Goal: Task Accomplishment & Management: Manage account settings

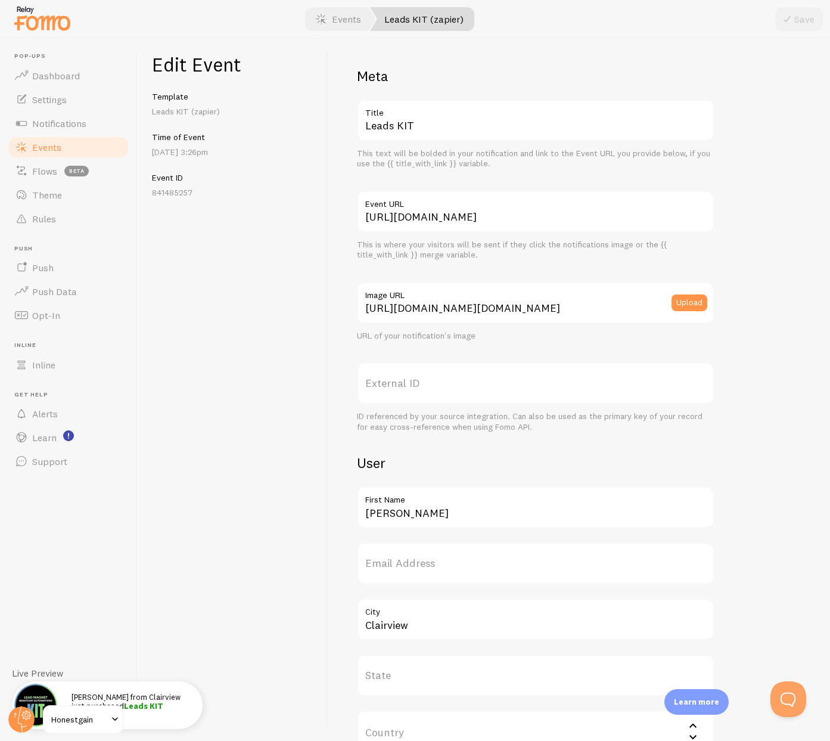
click at [63, 144] on link "Events" at bounding box center [68, 147] width 123 height 24
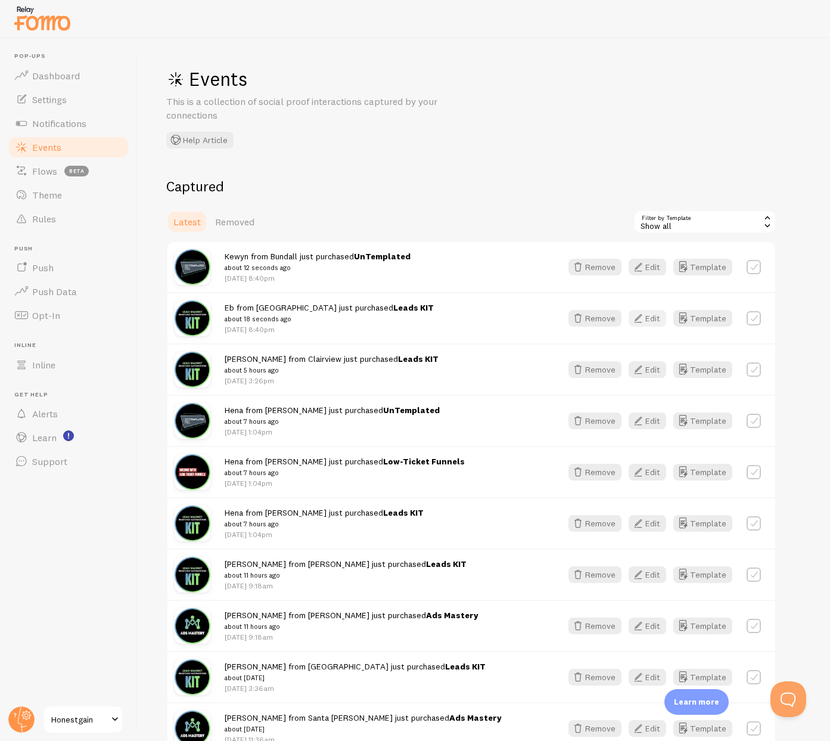
click at [655, 318] on button "Edit" at bounding box center [648, 318] width 38 height 17
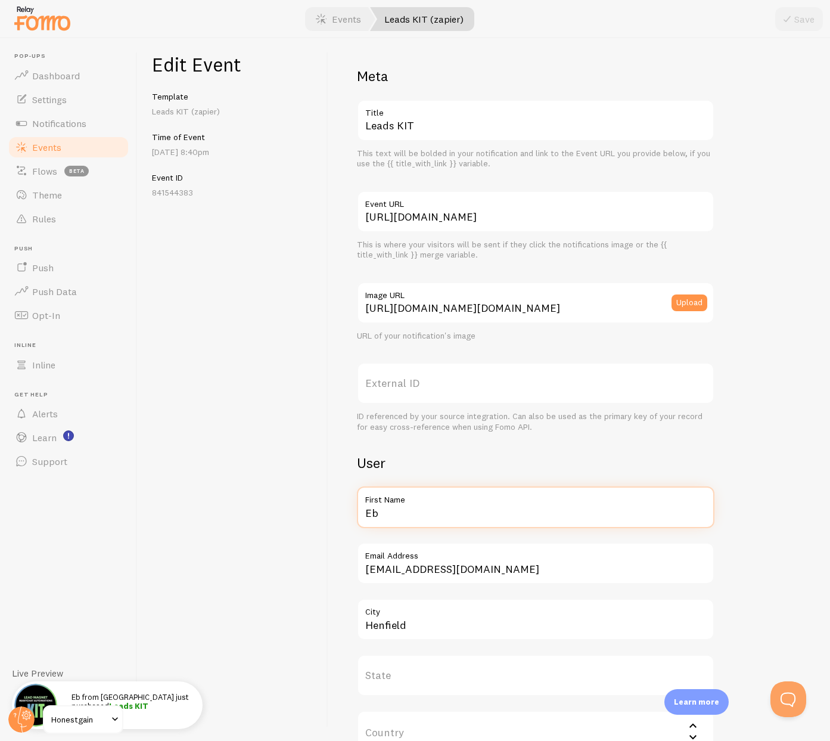
click at [395, 518] on input "Eb" at bounding box center [535, 507] width 357 height 42
type input "[PERSON_NAME]"
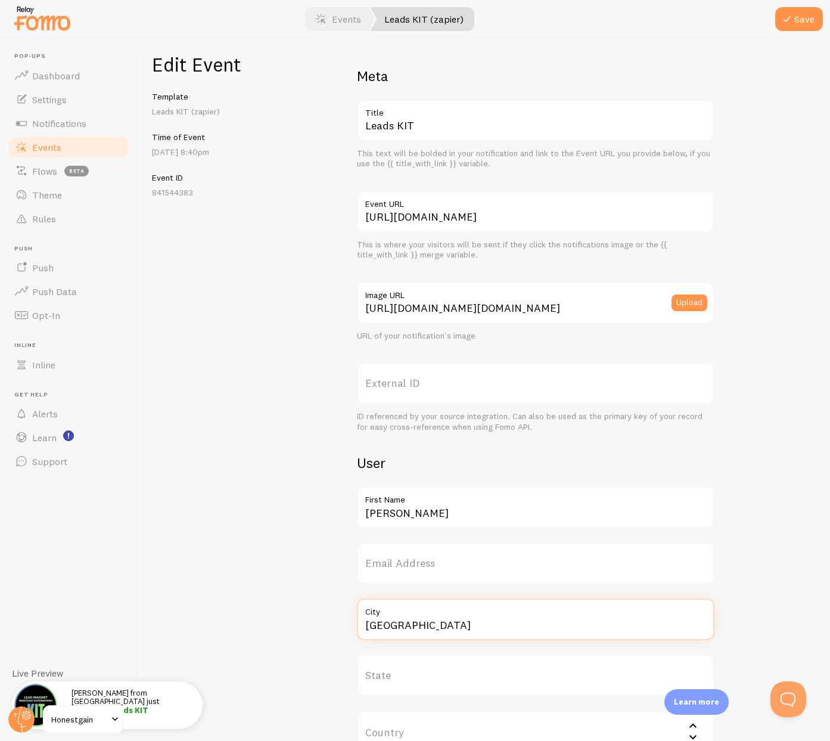
click at [400, 630] on input "[GEOGRAPHIC_DATA]" at bounding box center [535, 619] width 357 height 42
type input "[GEOGRAPHIC_DATA]"
click at [803, 18] on button "Save" at bounding box center [799, 19] width 48 height 24
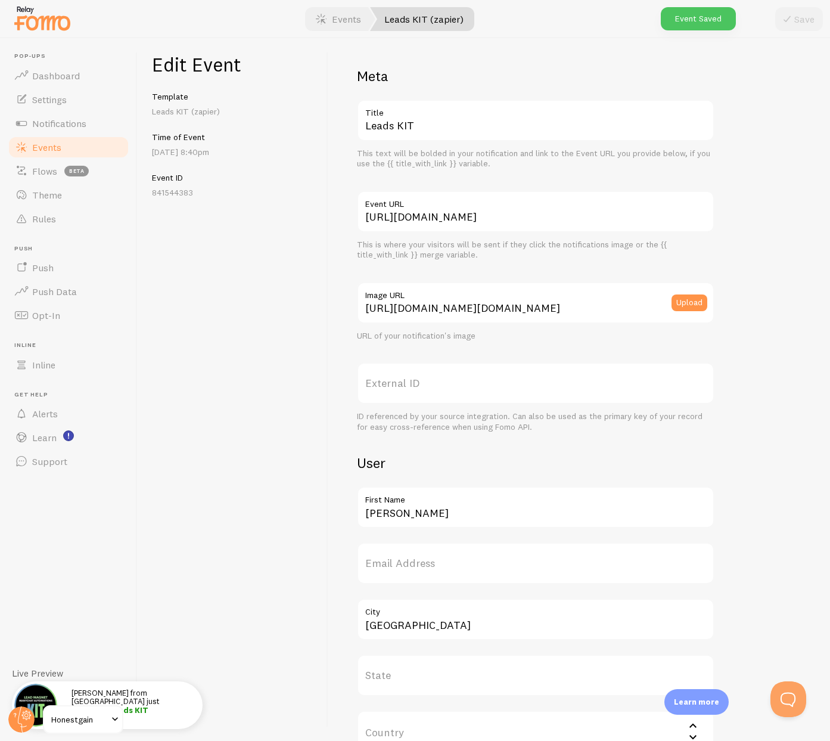
click at [62, 145] on link "Events" at bounding box center [68, 147] width 123 height 24
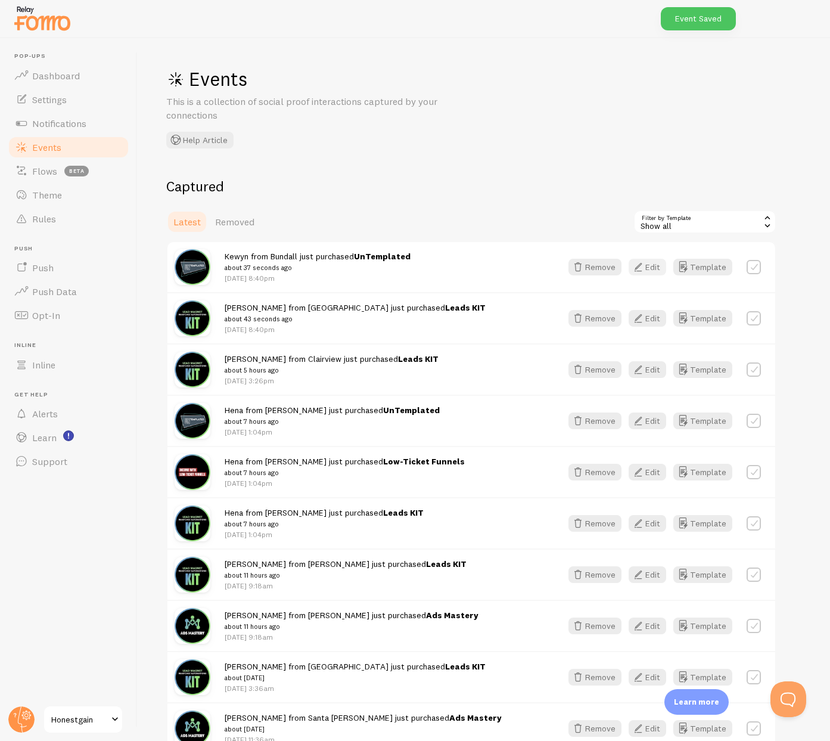
click at [643, 267] on icon "button" at bounding box center [638, 267] width 14 height 14
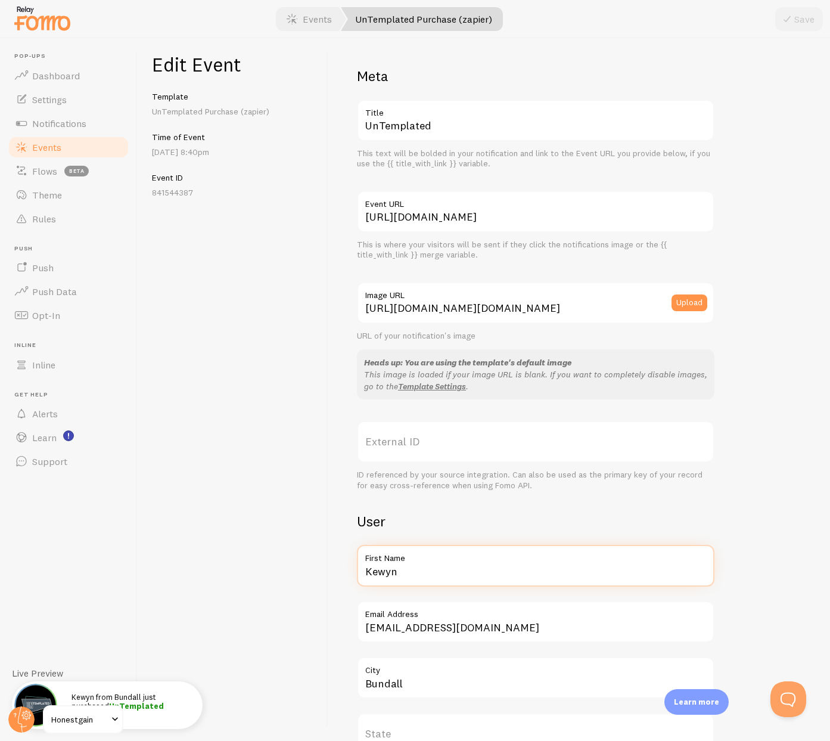
click at [412, 571] on input "Kewyn" at bounding box center [535, 566] width 357 height 42
type input "[PERSON_NAME]"
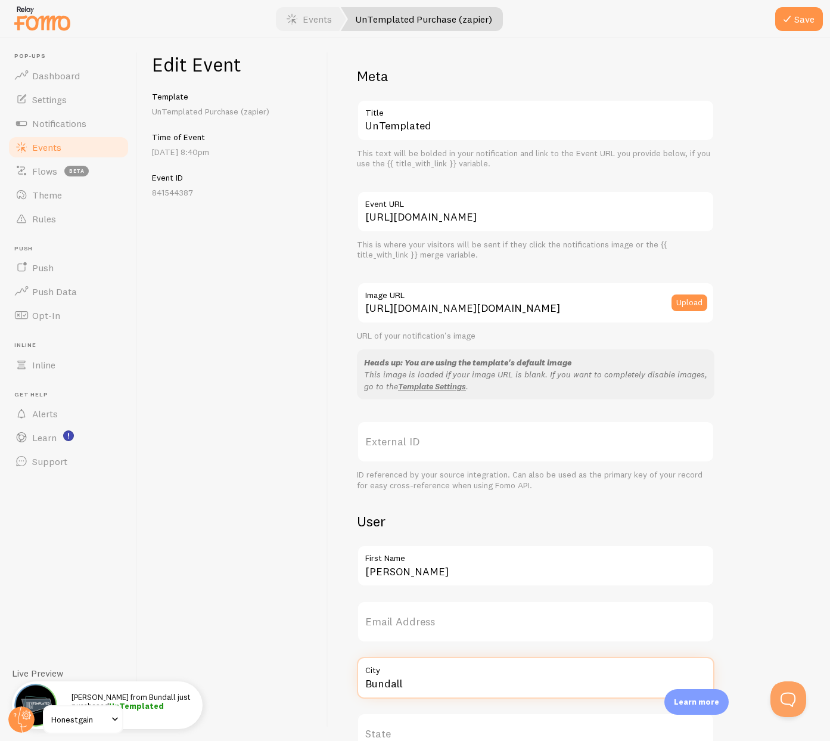
paste input "[GEOGRAPHIC_DATA]"
type input "[GEOGRAPHIC_DATA]"
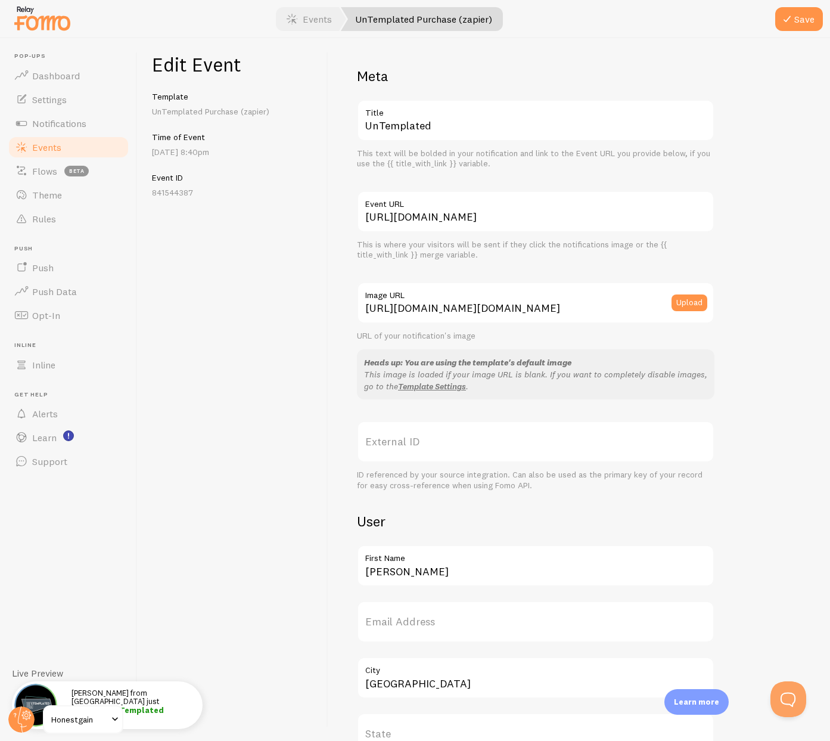
drag, startPoint x: 789, startPoint y: 518, endPoint x: 784, endPoint y: 467, distance: 51.5
click at [789, 518] on div "Meta UnTemplated Title This text will be bolded in your notification and link t…" at bounding box center [579, 518] width 444 height 903
click at [796, 16] on button "Save" at bounding box center [799, 19] width 48 height 24
click at [214, 444] on div "Edit Event Template UnTemplated Purchase (zapier) Time of Event [DATE] 8:40pm E…" at bounding box center [233, 389] width 191 height 702
click at [80, 149] on link "Events" at bounding box center [68, 147] width 123 height 24
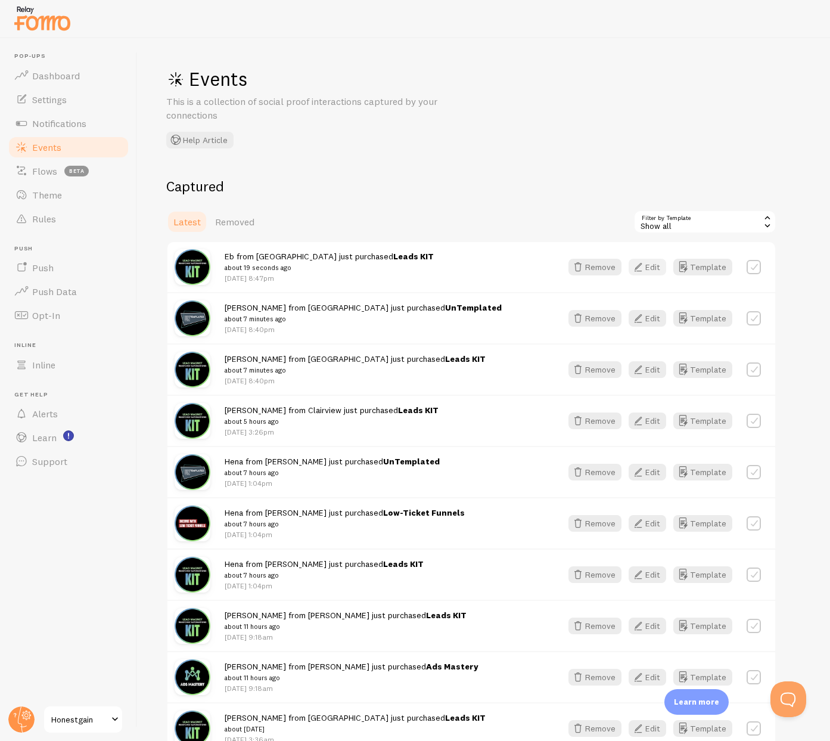
click at [643, 266] on icon "button" at bounding box center [638, 267] width 14 height 14
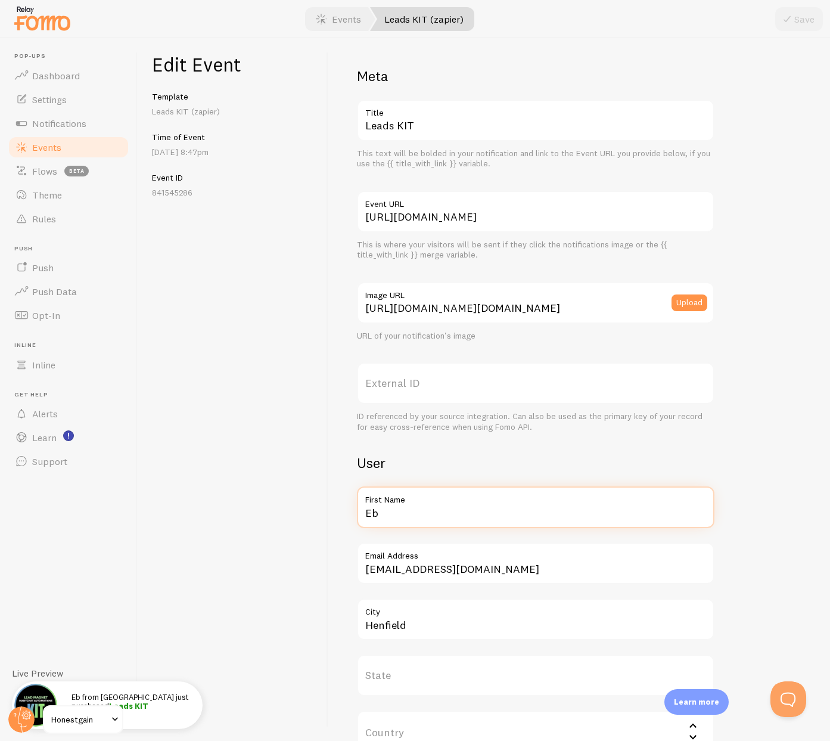
click at [409, 515] on input "Eb" at bounding box center [535, 507] width 357 height 42
type input "Amanda"
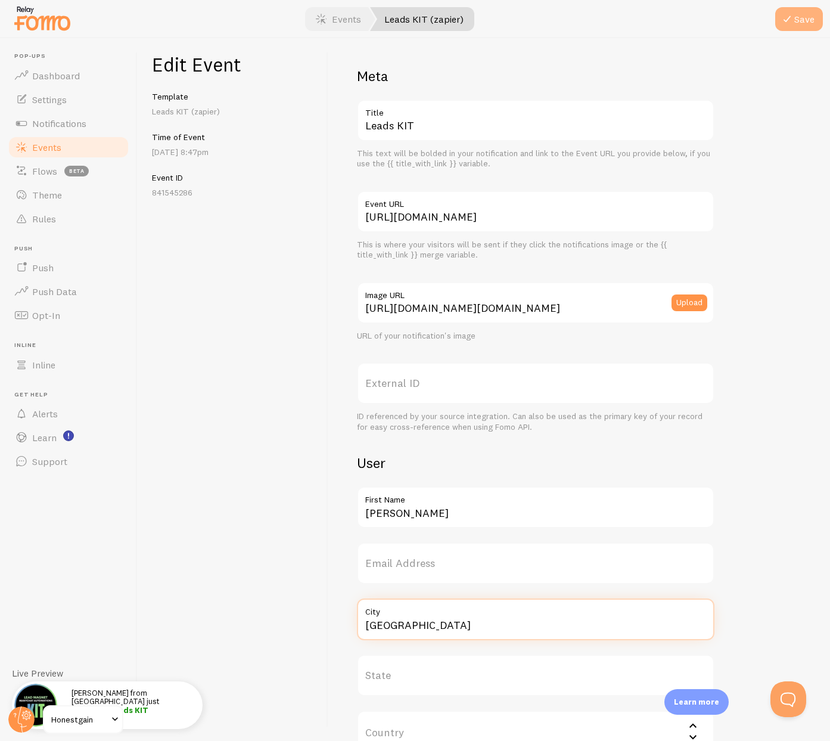
type input "Trenton"
click at [788, 11] on button "Save" at bounding box center [799, 19] width 48 height 24
